Goal: Task Accomplishment & Management: Manage account settings

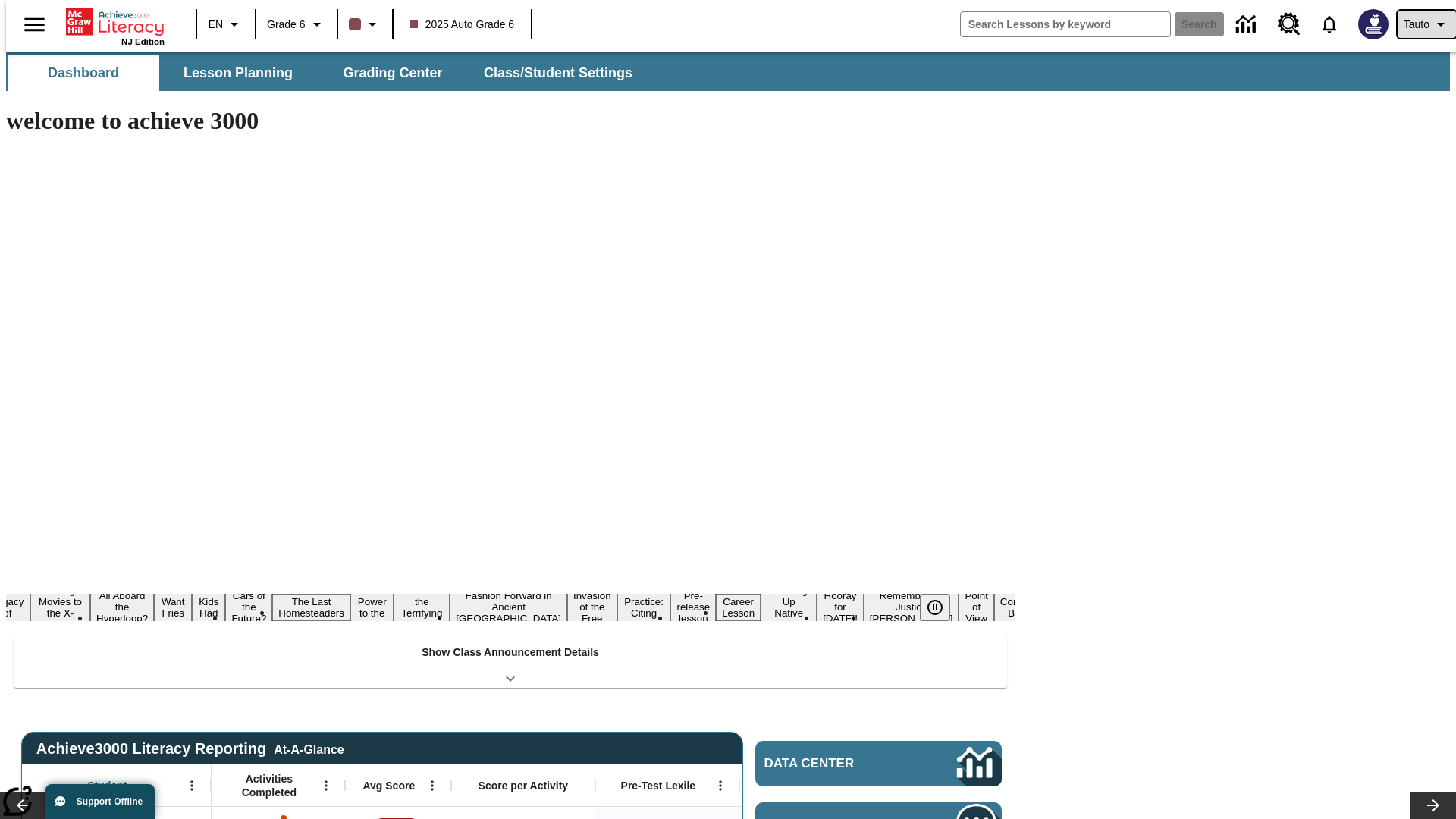
click at [1419, 25] on span "Tauto" at bounding box center [1416, 25] width 26 height 16
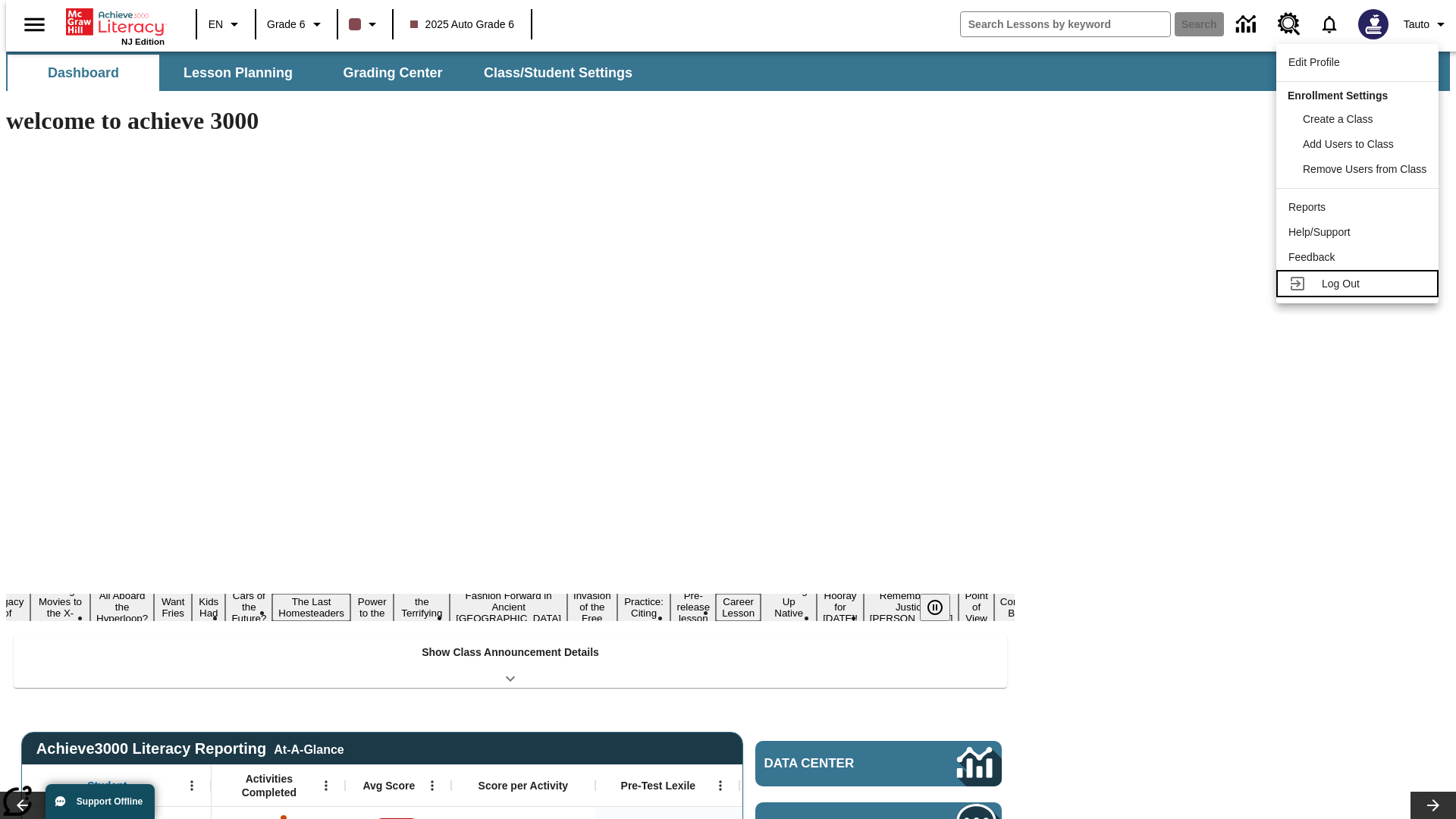
click at [1359, 284] on span "Log Out" at bounding box center [1340, 283] width 38 height 12
